Goal: Navigation & Orientation: Find specific page/section

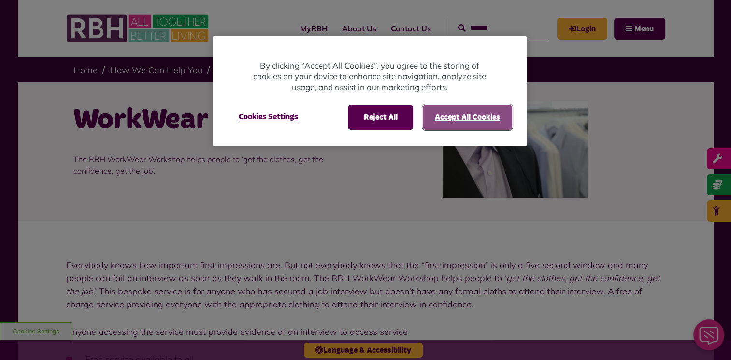
click at [443, 117] on button "Accept All Cookies" at bounding box center [467, 117] width 89 height 25
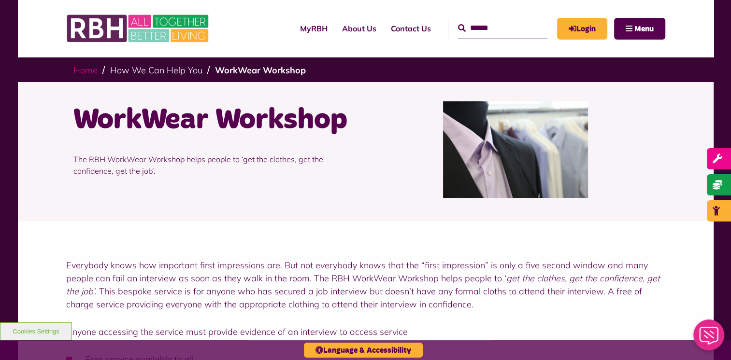
click at [82, 75] on link "Home" at bounding box center [85, 70] width 24 height 11
click at [279, 69] on link "WorkWear Workshop" at bounding box center [260, 70] width 91 height 11
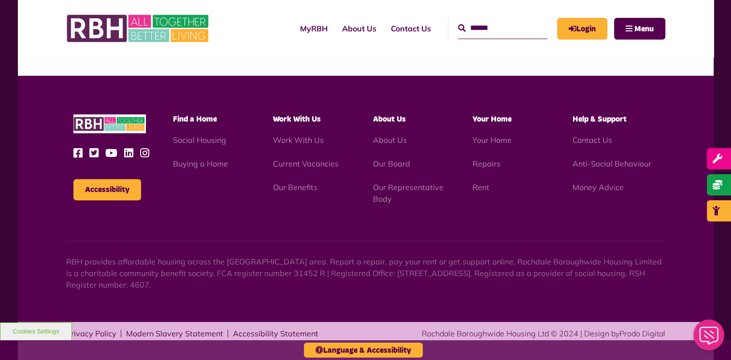
scroll to position [420, 0]
